Goal: Task Accomplishment & Management: Manage account settings

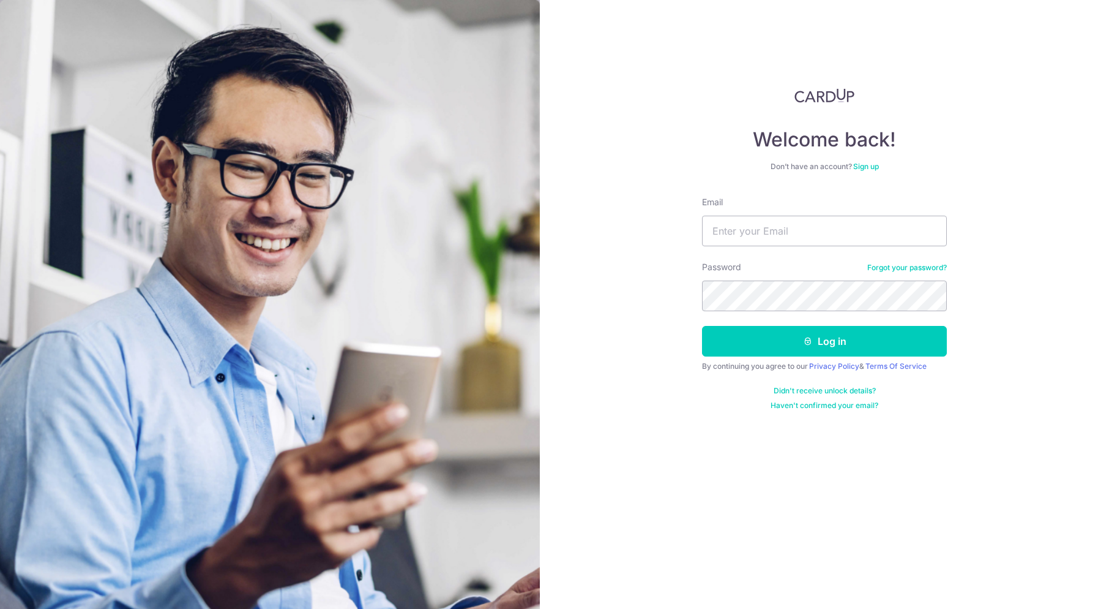
click at [749, 229] on input "Email" at bounding box center [824, 231] width 245 height 31
type input "[EMAIL_ADDRESS][DOMAIN_NAME]"
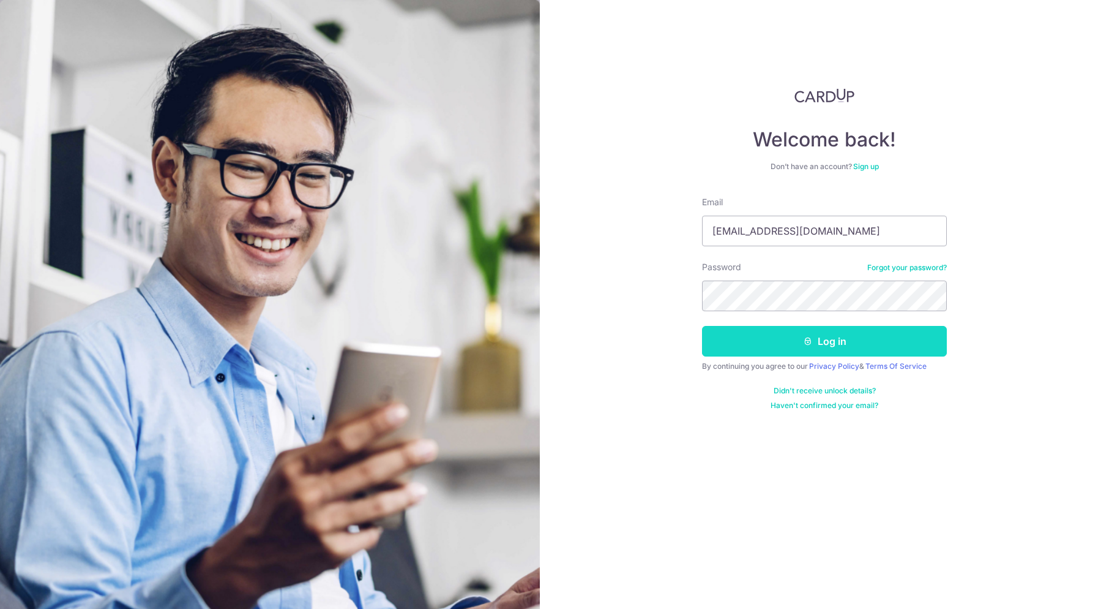
click at [825, 340] on button "Log in" at bounding box center [824, 341] width 245 height 31
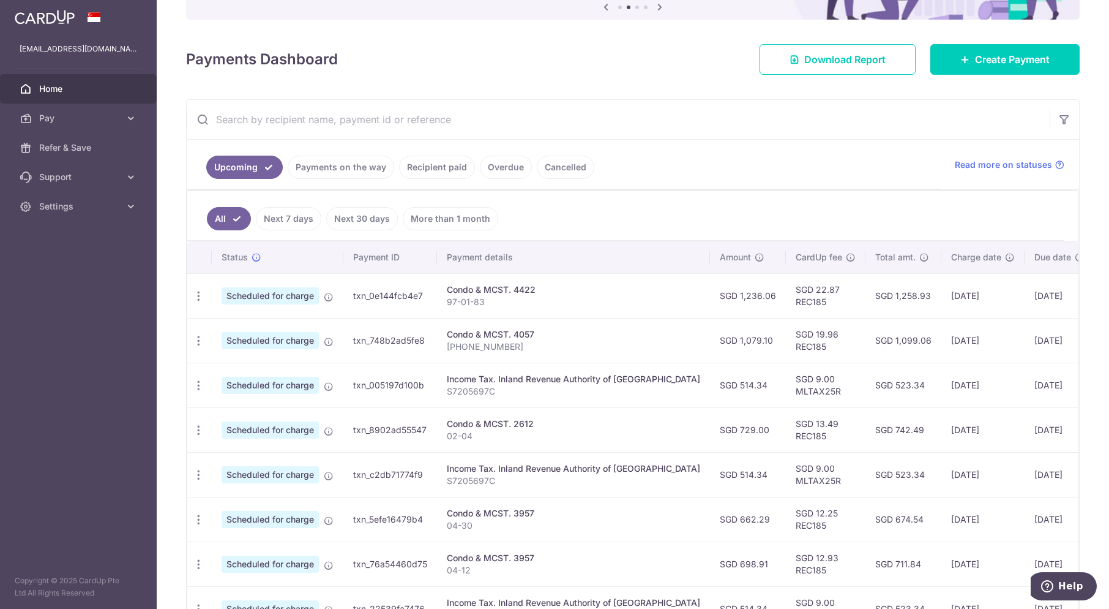
scroll to position [138, 0]
